Goal: Transaction & Acquisition: Purchase product/service

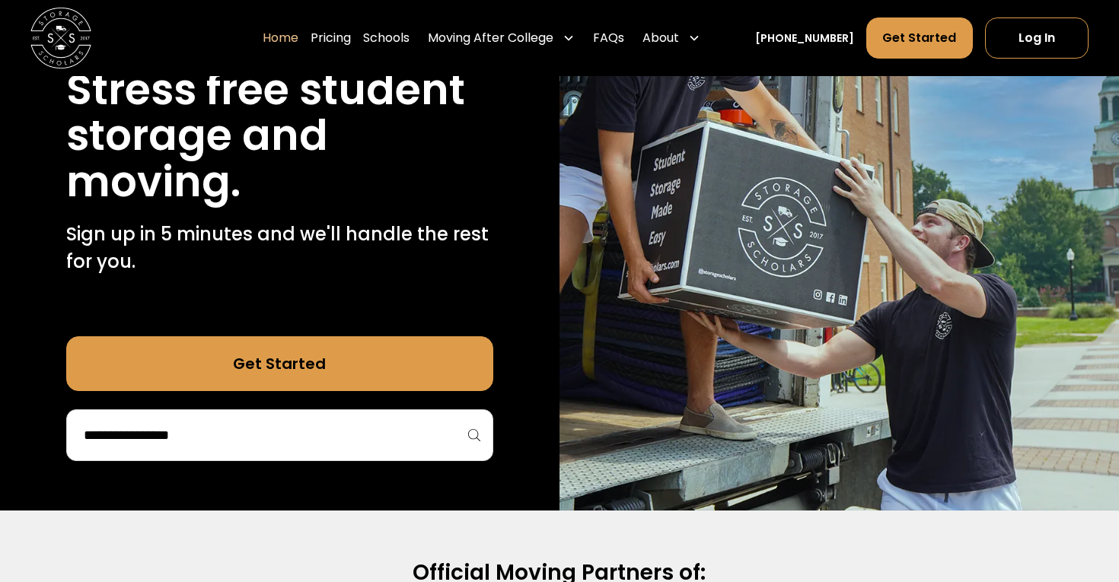
scroll to position [378, 0]
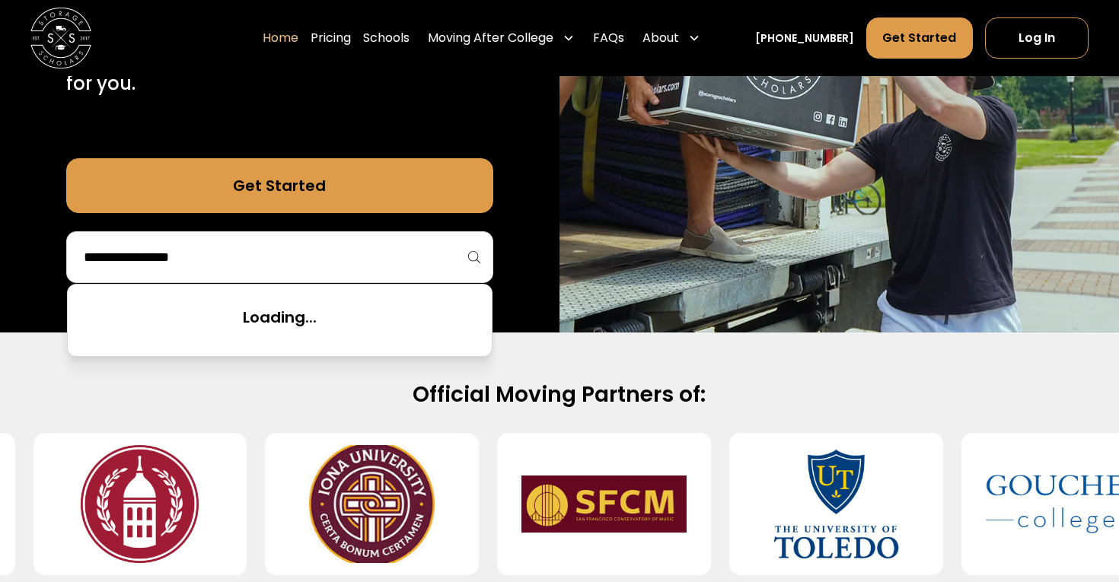
click at [252, 259] on input "search" at bounding box center [279, 257] width 395 height 26
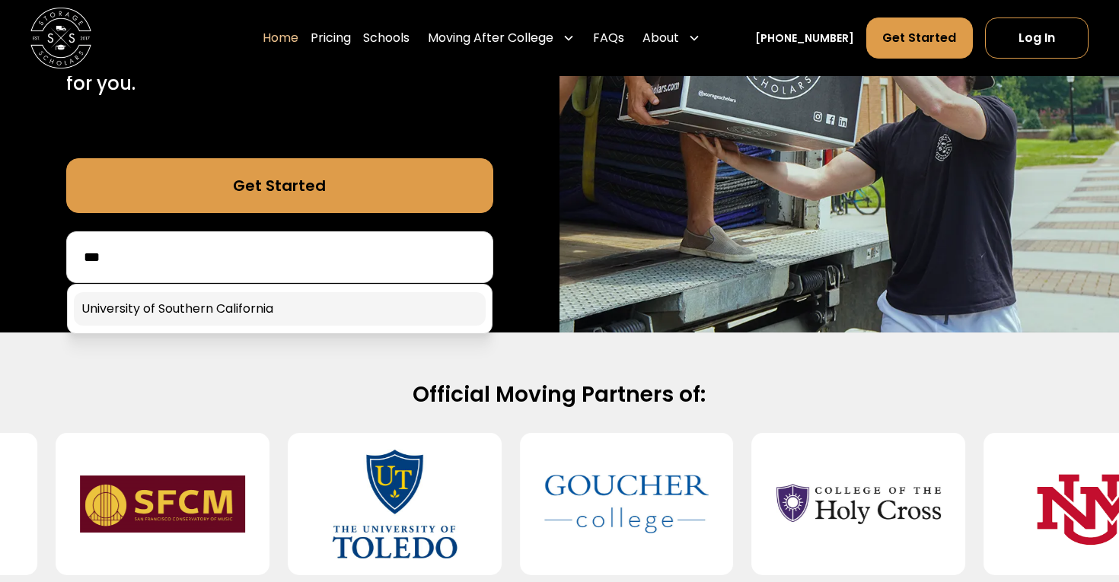
type input "***"
click at [202, 314] on link at bounding box center [280, 308] width 412 height 33
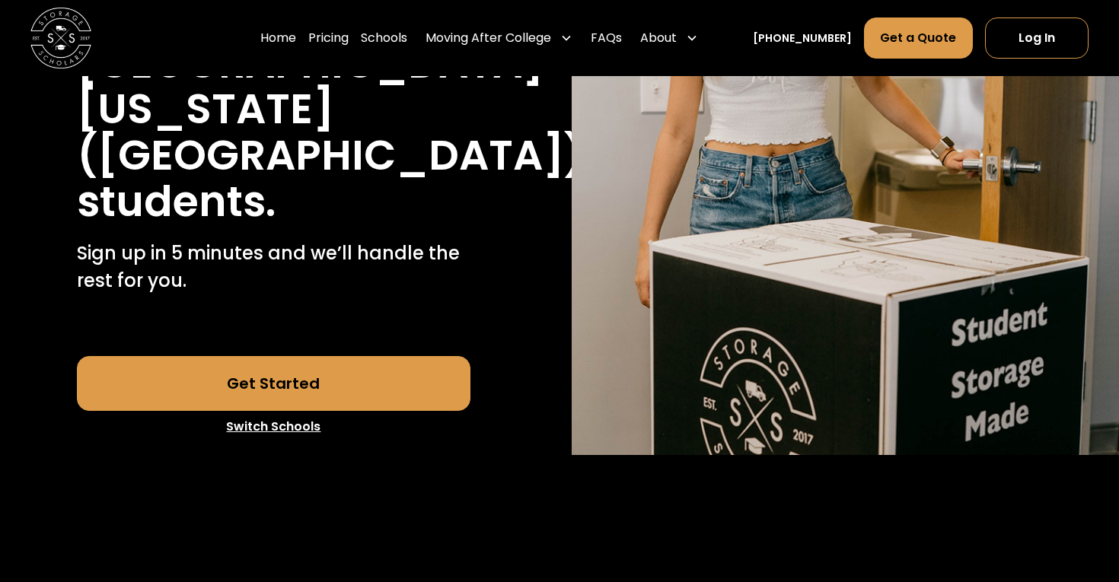
scroll to position [416, 0]
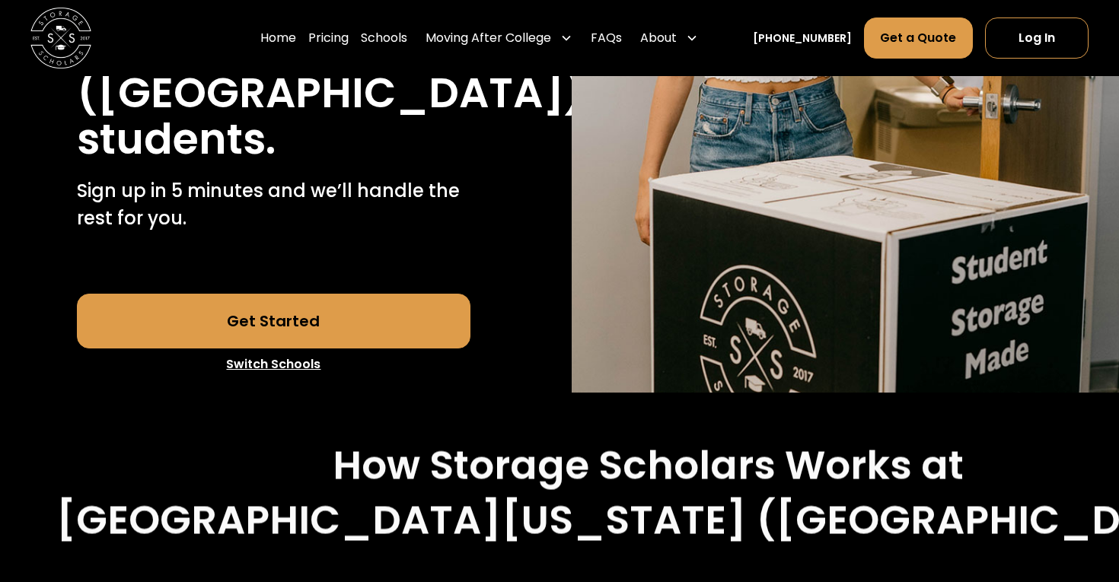
drag, startPoint x: 0, startPoint y: 0, endPoint x: 202, endPoint y: 314, distance: 373.5
click at [202, 314] on link "Get Started" at bounding box center [274, 321] width 394 height 55
